Goal: Task Accomplishment & Management: Complete application form

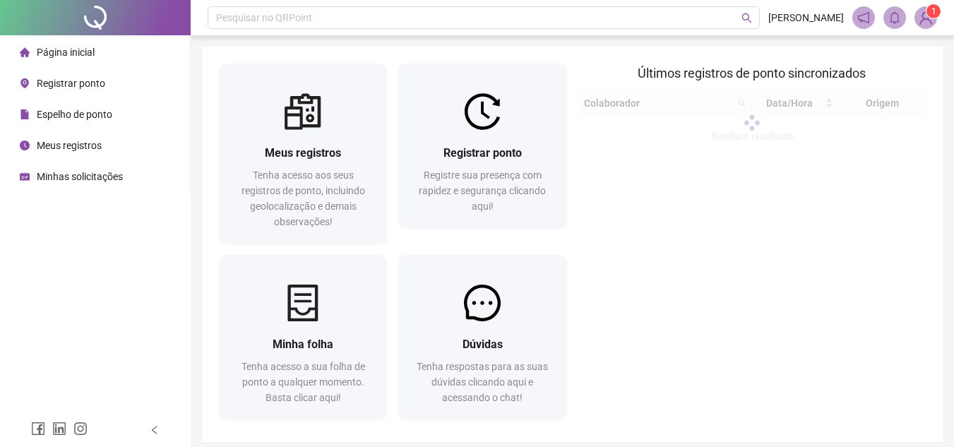
click at [512, 74] on div "Registrar ponto Registre sua presença com rapidez e segurança clicando aqui!" at bounding box center [482, 146] width 168 height 165
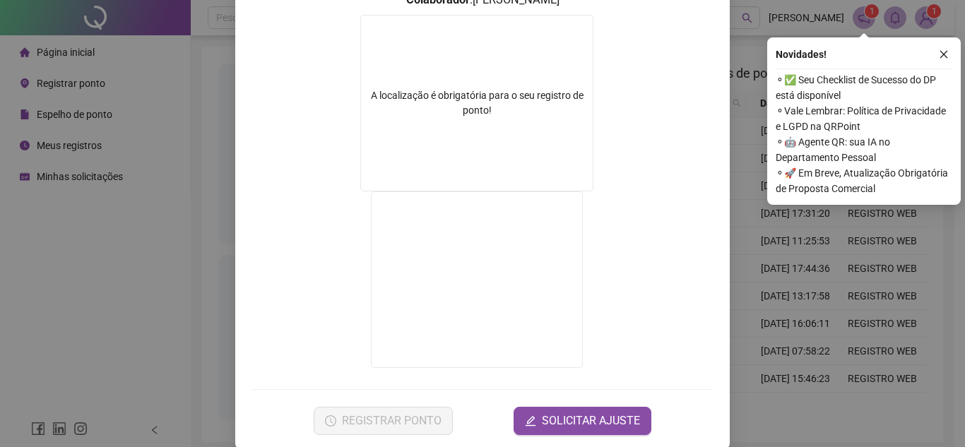
scroll to position [234, 0]
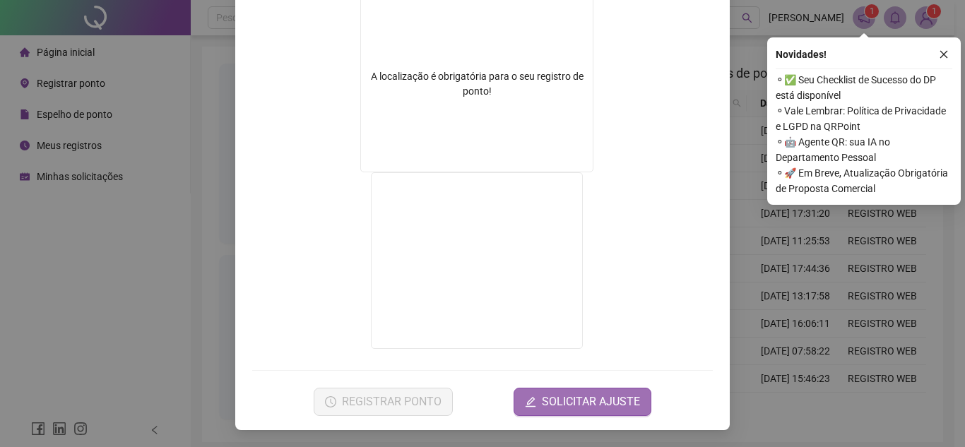
click at [597, 403] on span "SOLICITAR AJUSTE" at bounding box center [591, 401] width 98 height 17
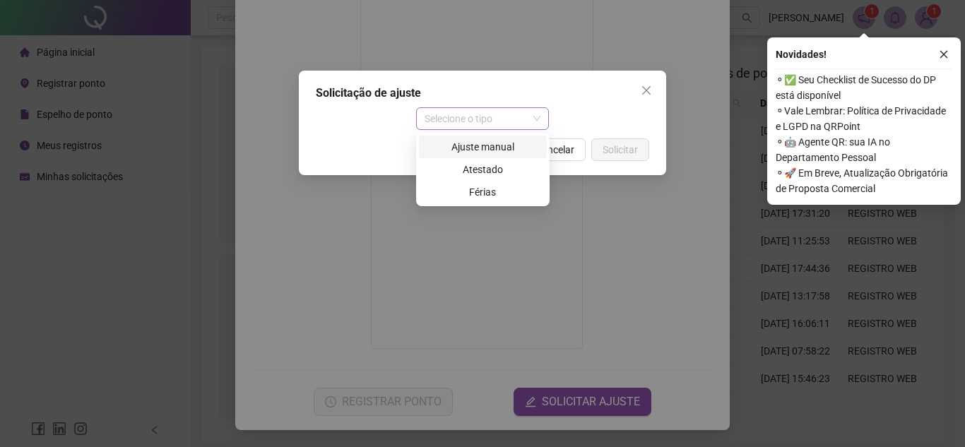
click at [520, 124] on span "Selecione o tipo" at bounding box center [482, 118] width 117 height 21
click at [507, 147] on div "Ajuste manual" at bounding box center [482, 147] width 111 height 16
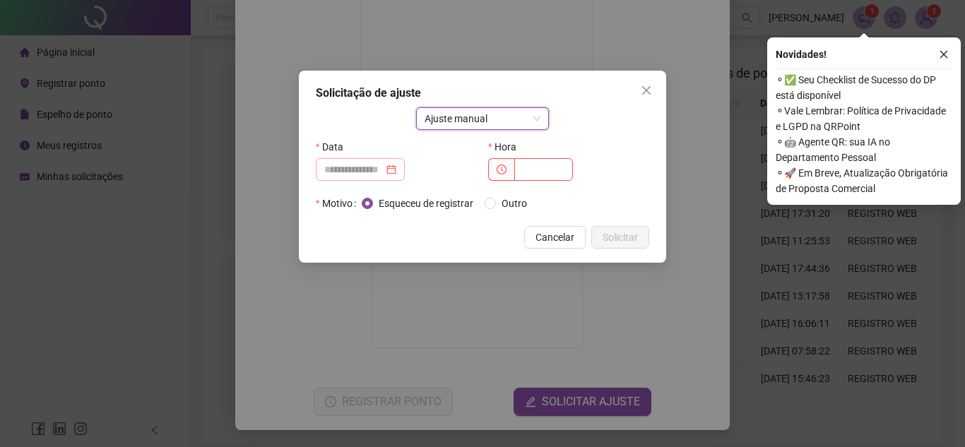
click at [396, 169] on div at bounding box center [360, 170] width 72 height 16
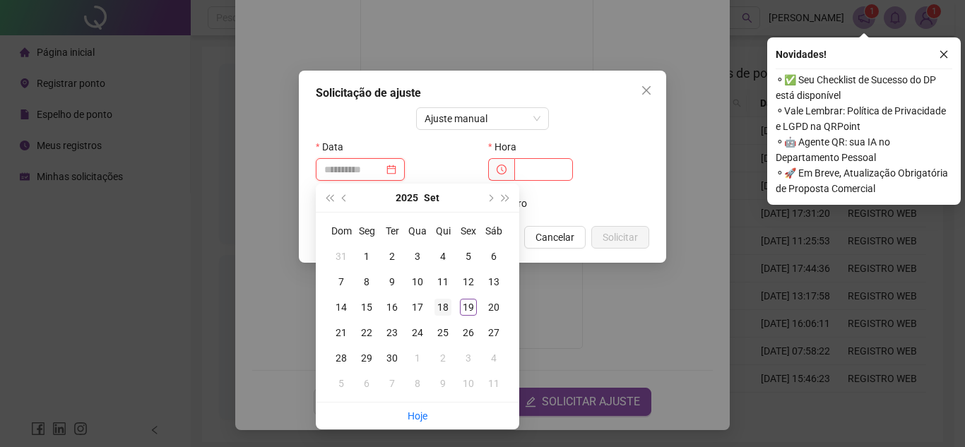
type input "**********"
click at [447, 308] on div "18" at bounding box center [442, 307] width 17 height 17
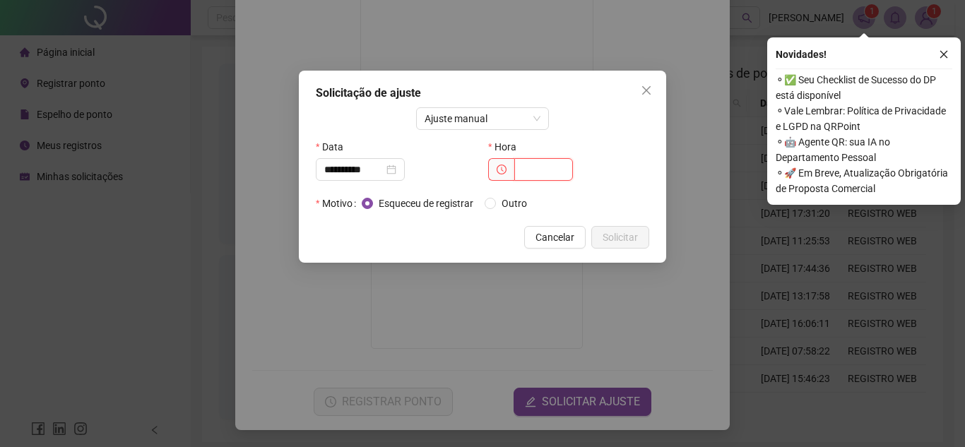
click at [521, 169] on input "text" at bounding box center [543, 169] width 59 height 23
type input "*****"
click at [508, 202] on span "Outro" at bounding box center [514, 204] width 37 height 16
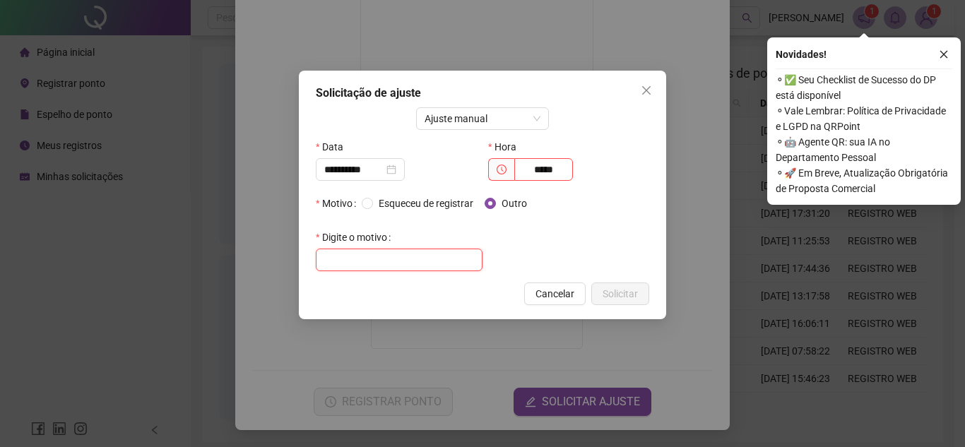
click at [450, 259] on input "text" at bounding box center [399, 260] width 167 height 23
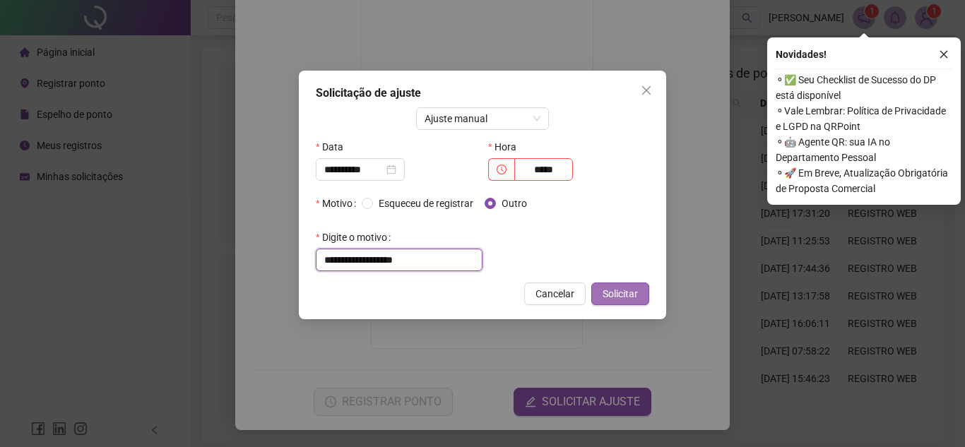
type input "**********"
click at [615, 290] on span "Solicitar" at bounding box center [619, 294] width 35 height 16
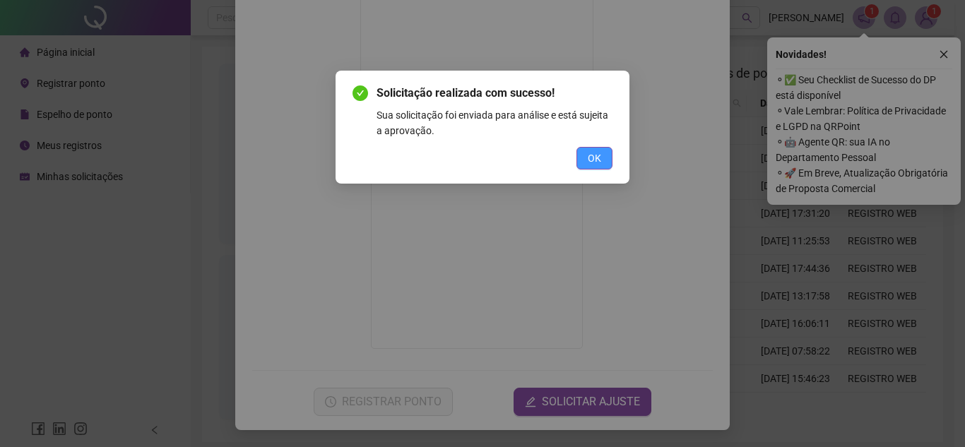
click at [584, 158] on button "OK" at bounding box center [594, 158] width 36 height 23
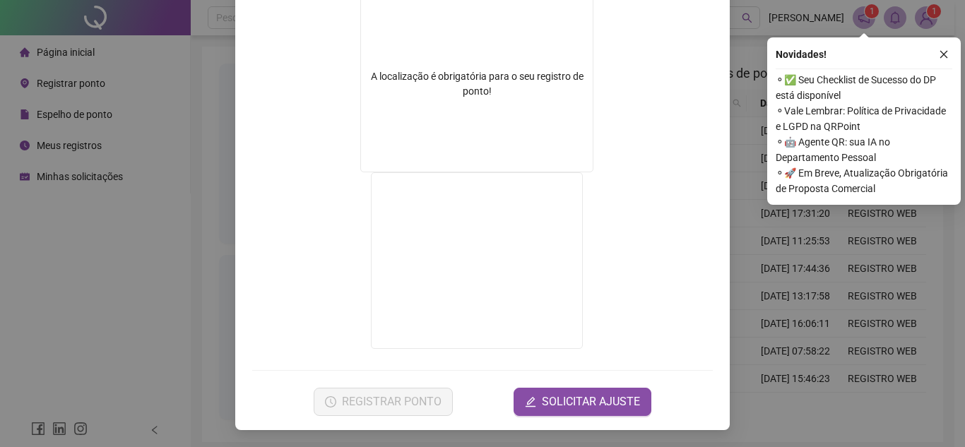
scroll to position [0, 0]
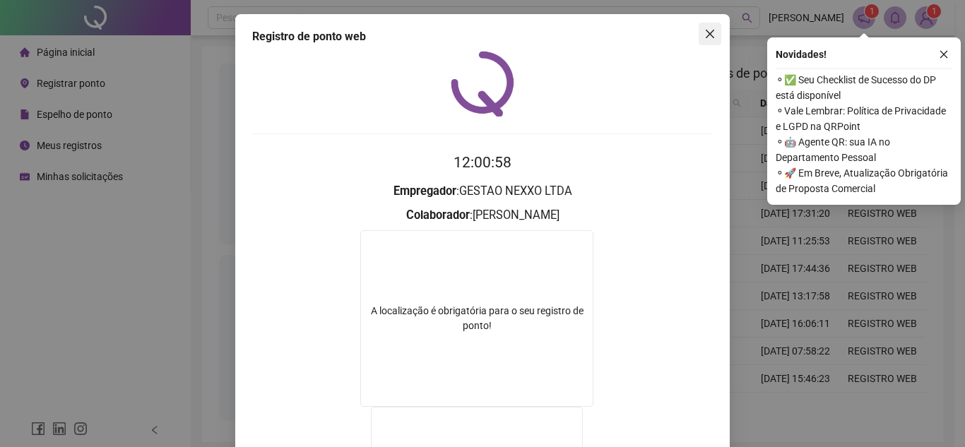
click at [704, 35] on icon "close" at bounding box center [709, 33] width 11 height 11
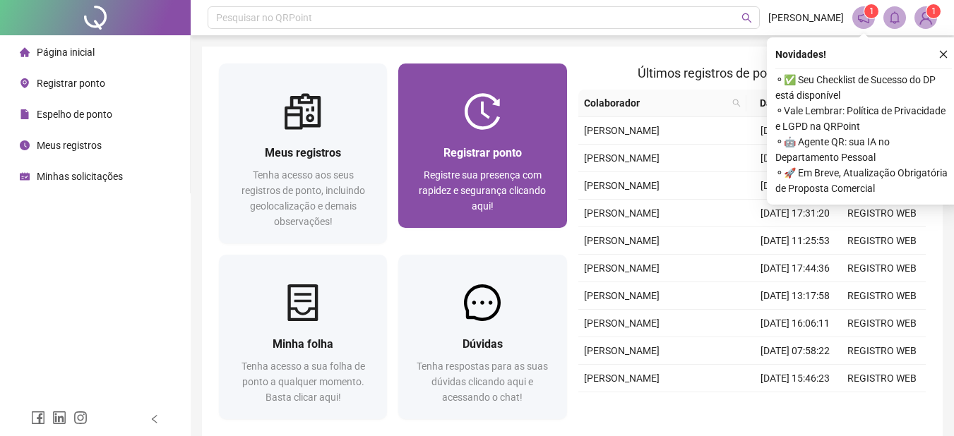
click at [484, 143] on div "Registrar ponto Registre sua presença com rapidez e segurança clicando aqui!" at bounding box center [482, 179] width 168 height 98
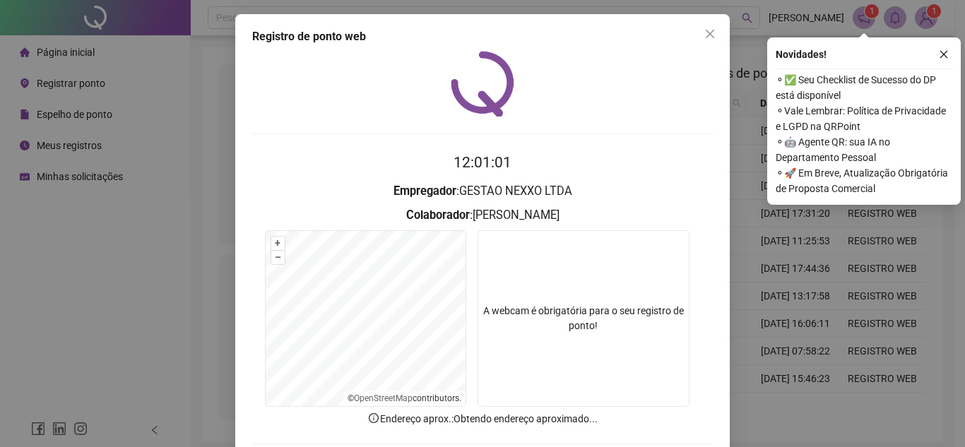
scroll to position [73, 0]
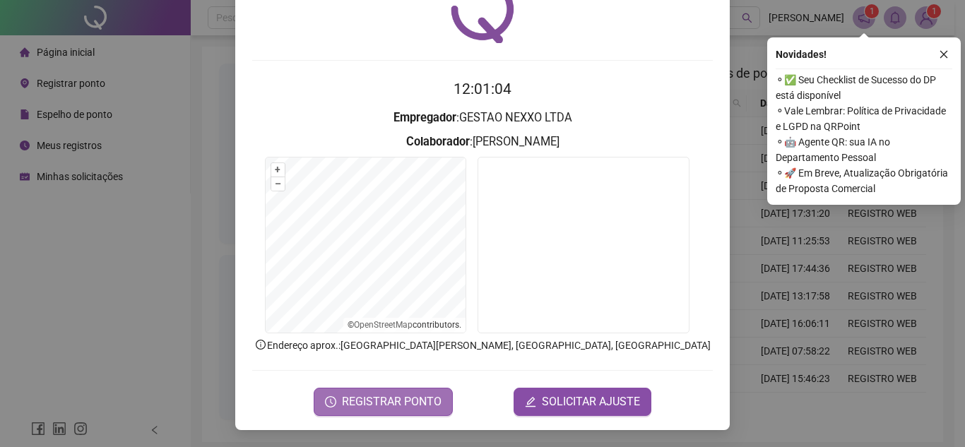
click at [417, 393] on span "REGISTRAR PONTO" at bounding box center [392, 401] width 100 height 17
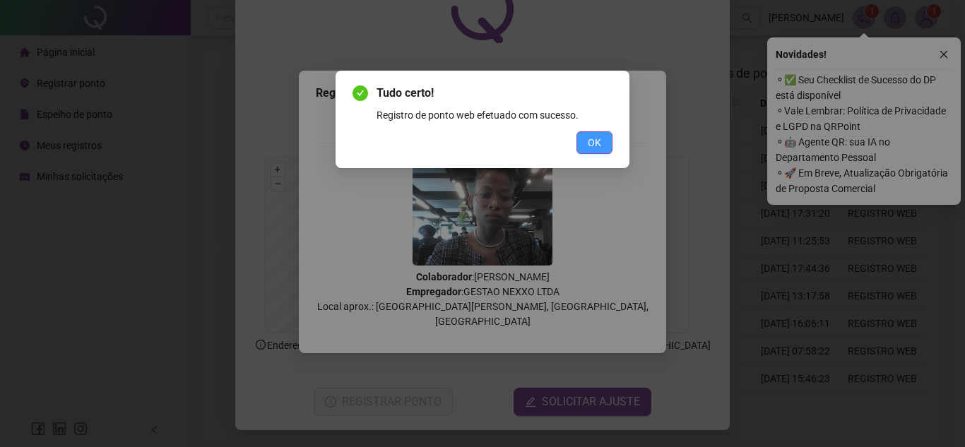
click at [582, 150] on button "OK" at bounding box center [594, 142] width 36 height 23
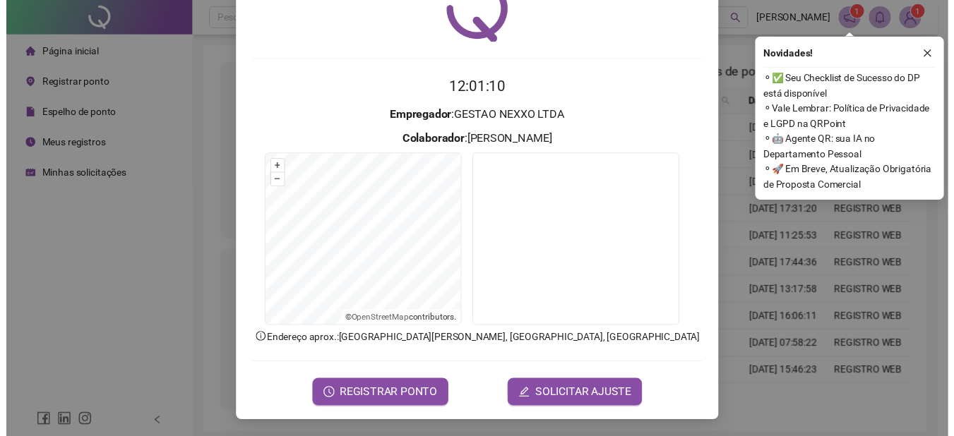
scroll to position [0, 0]
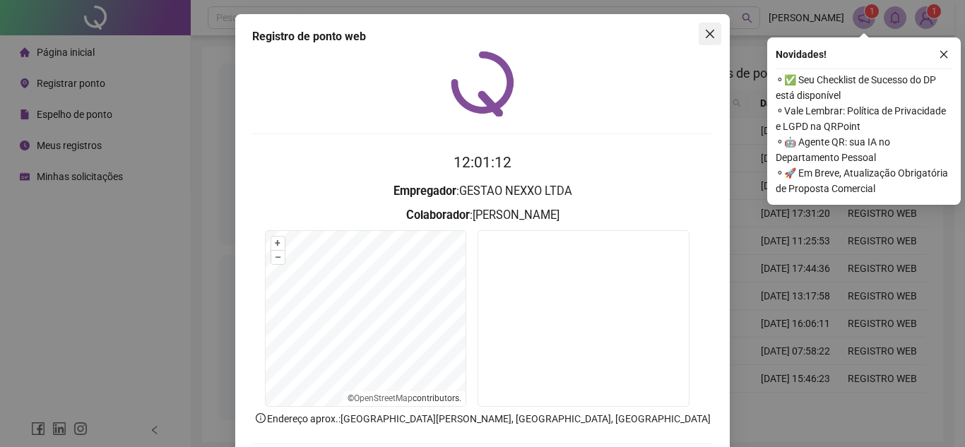
click at [704, 31] on icon "close" at bounding box center [709, 33] width 11 height 11
